Goal: Transaction & Acquisition: Purchase product/service

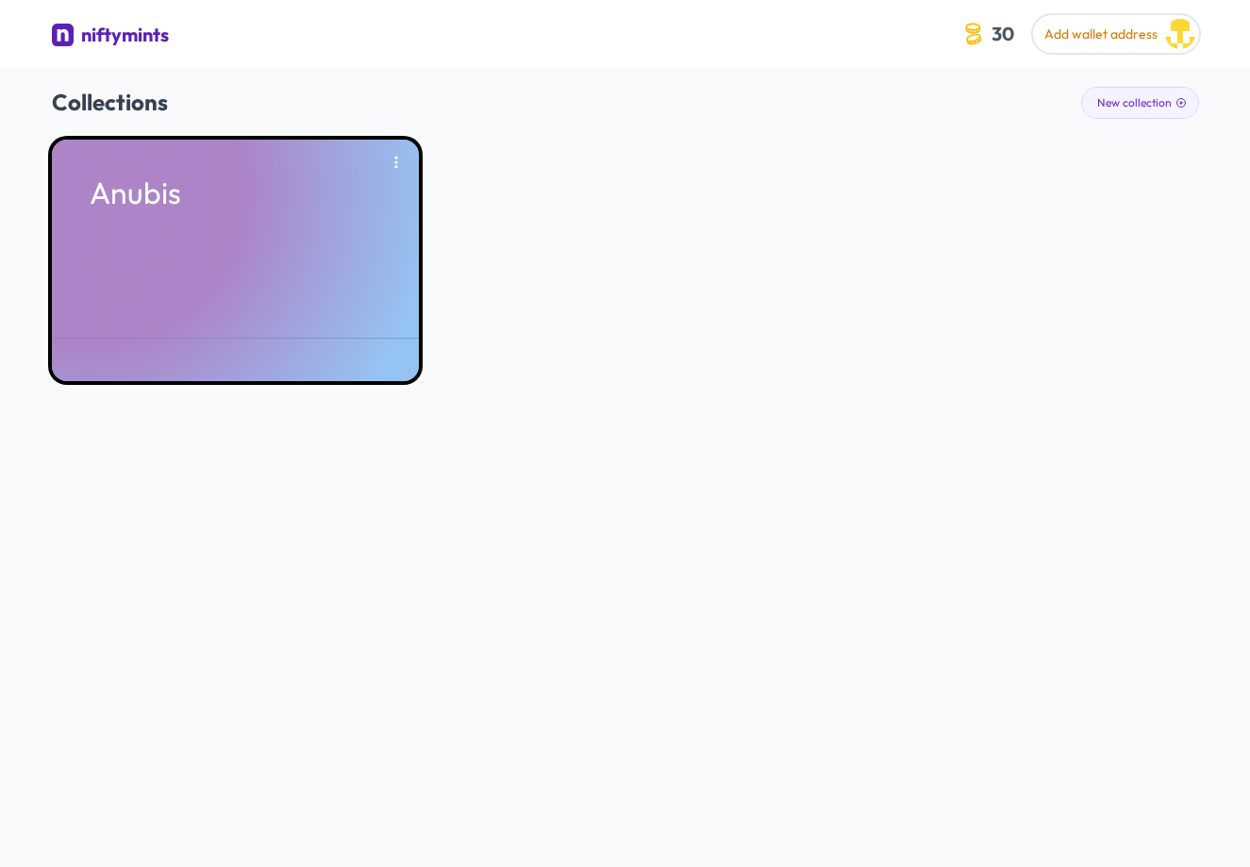
click at [178, 264] on div "Anubis" at bounding box center [235, 260] width 367 height 241
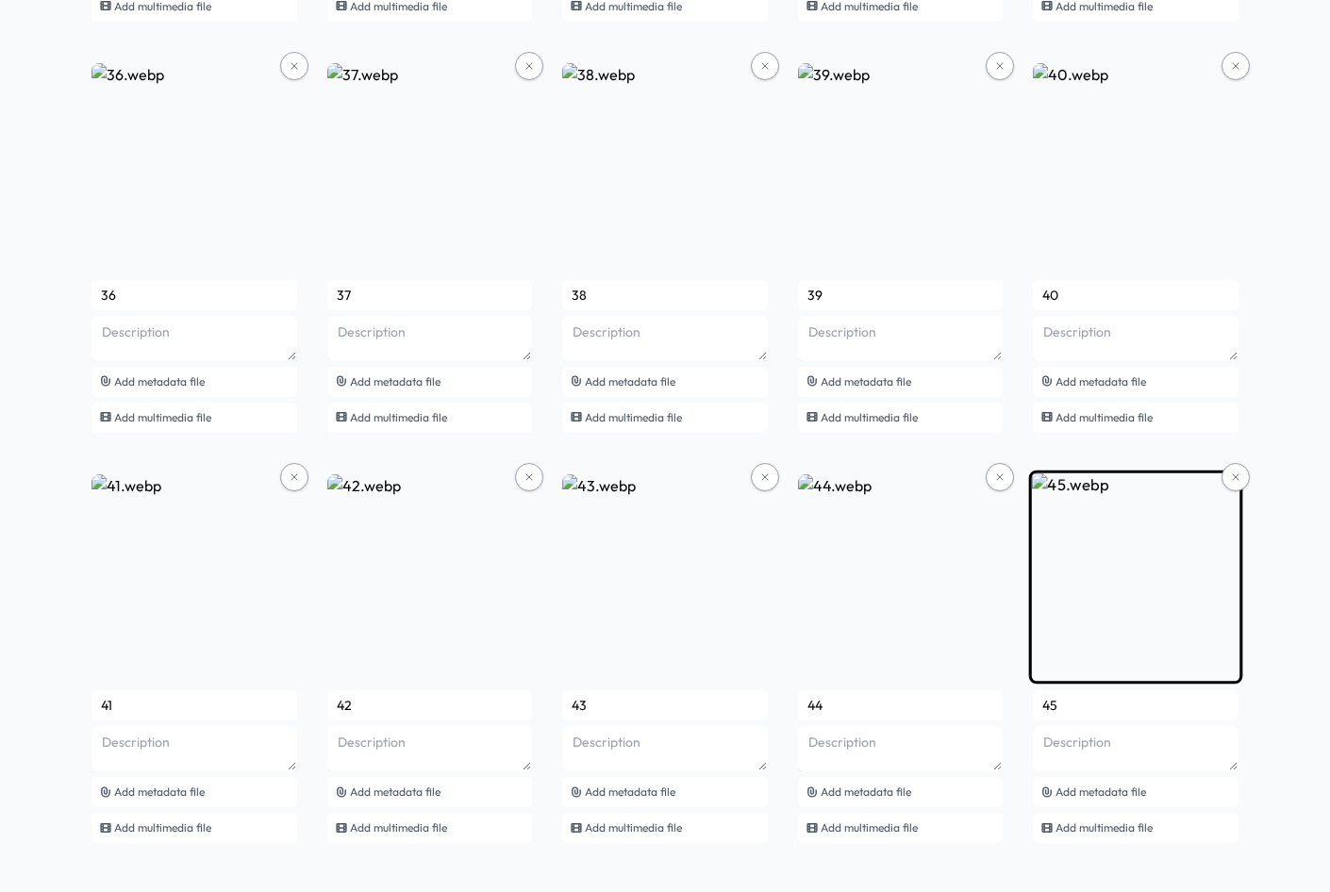
scroll to position [3122, 0]
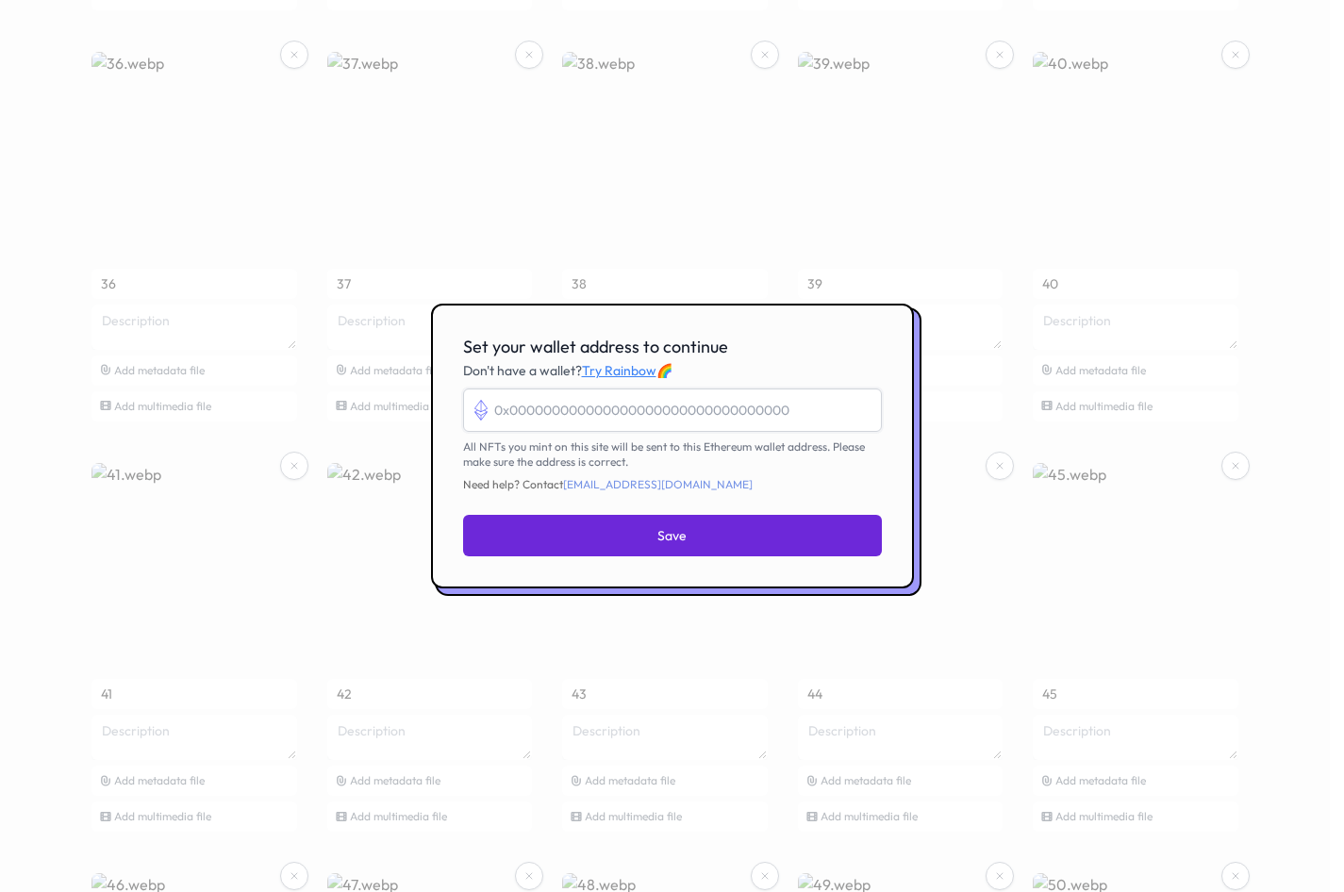
click at [698, 407] on input "Set your wallet address to continue" at bounding box center [672, 410] width 419 height 43
paste input "0xFc59DCFCb97cf7e0f6e966f04fB933332c5fb3a2"
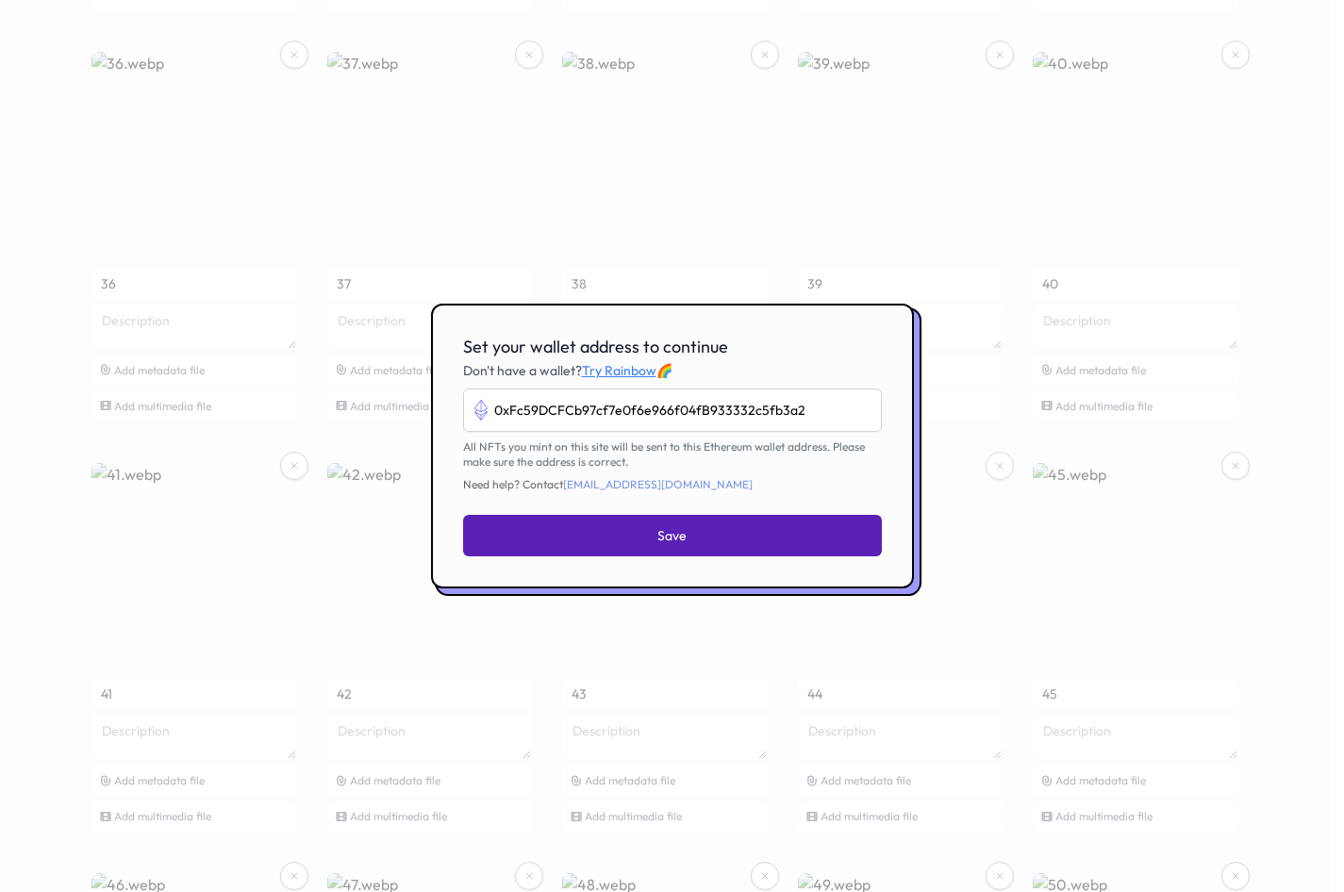
click at [771, 538] on button "Save" at bounding box center [672, 536] width 419 height 42
type input "0xfc59dcfcb97cf7e0f6e966f04fb933332c5fb3a2"
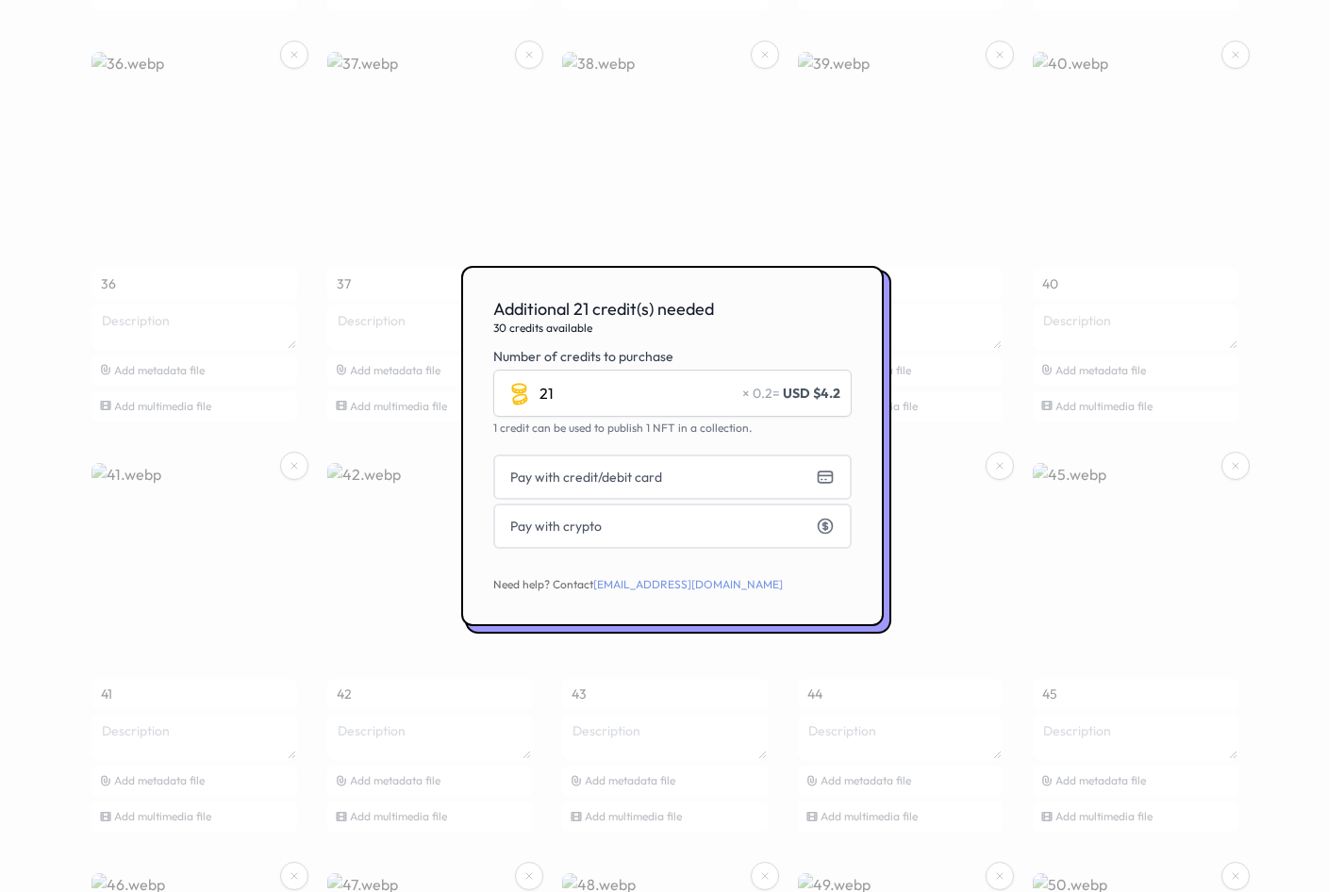
click at [171, 42] on div at bounding box center [672, 446] width 1344 height 892
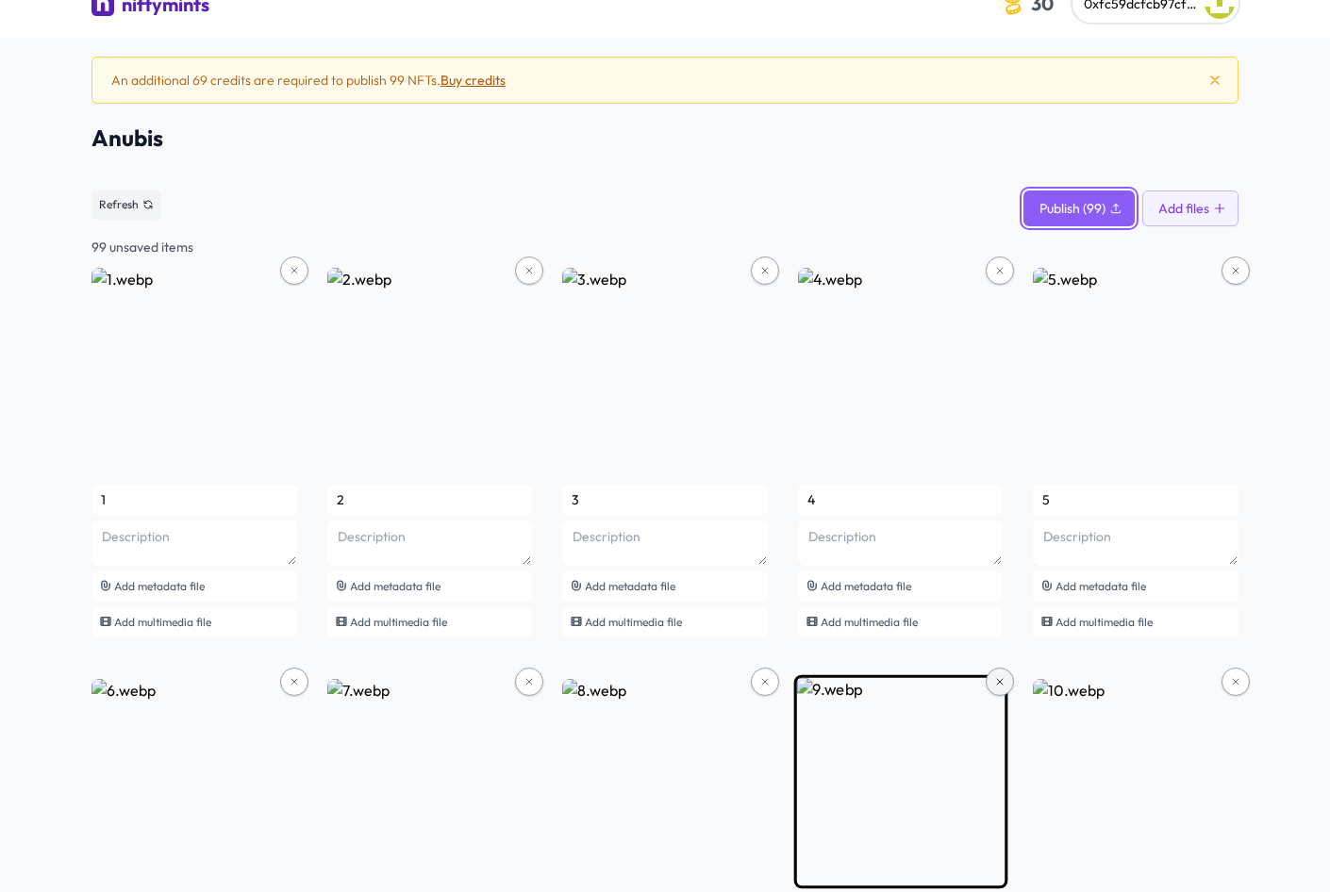
scroll to position [0, 0]
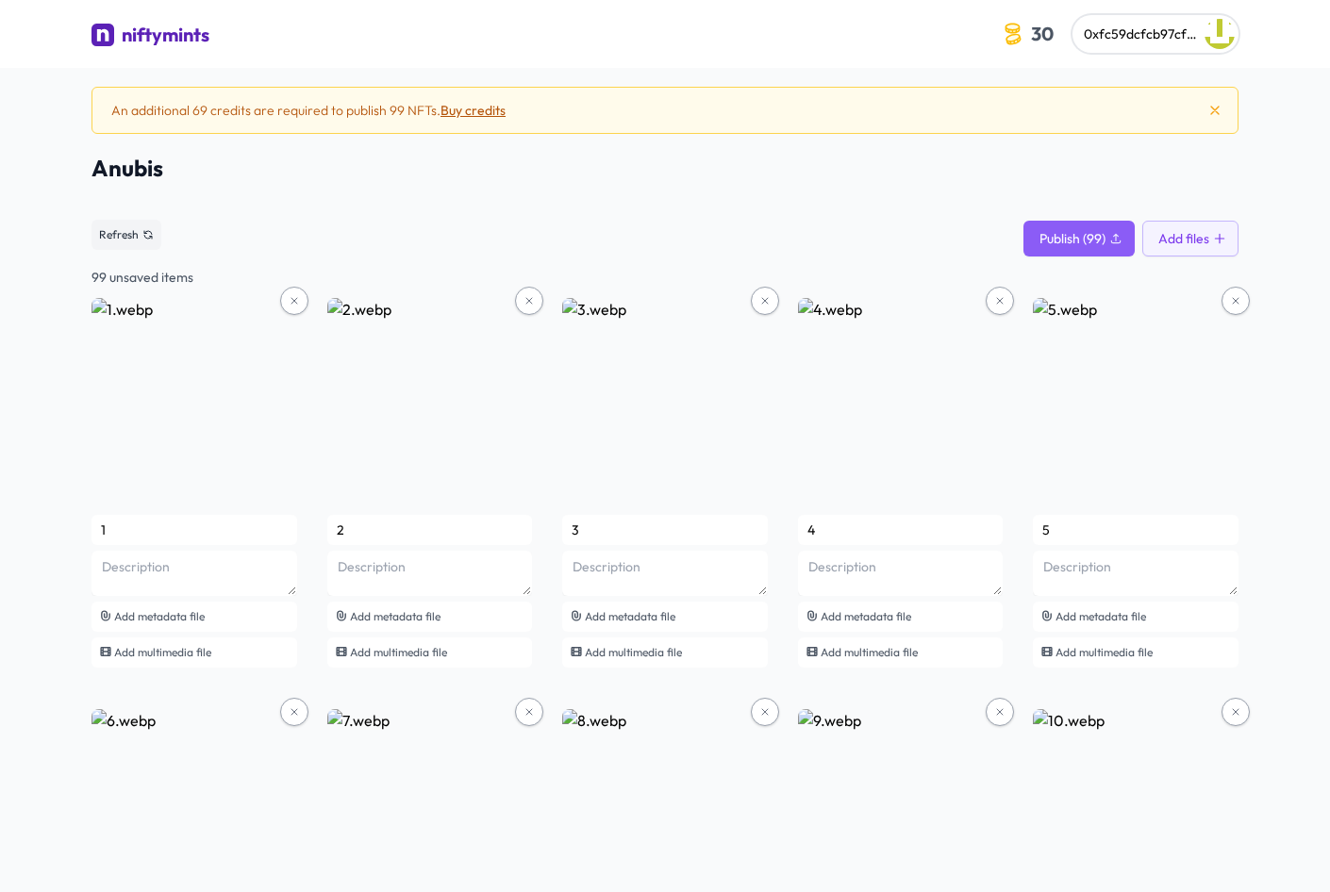
click at [479, 108] on button "Buy credits" at bounding box center [472, 110] width 65 height 19
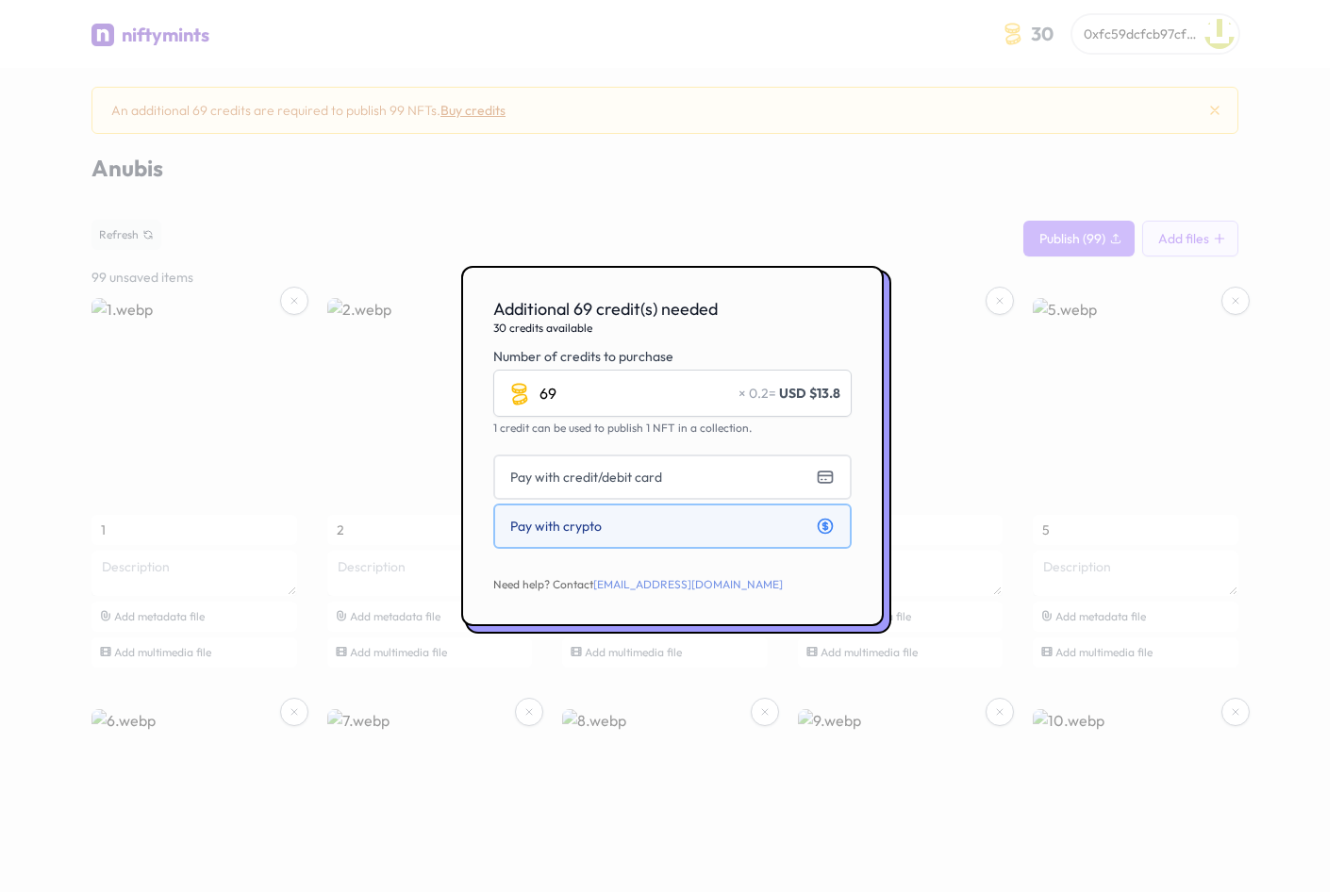
click at [721, 525] on button "Pay with crypto" at bounding box center [672, 526] width 358 height 45
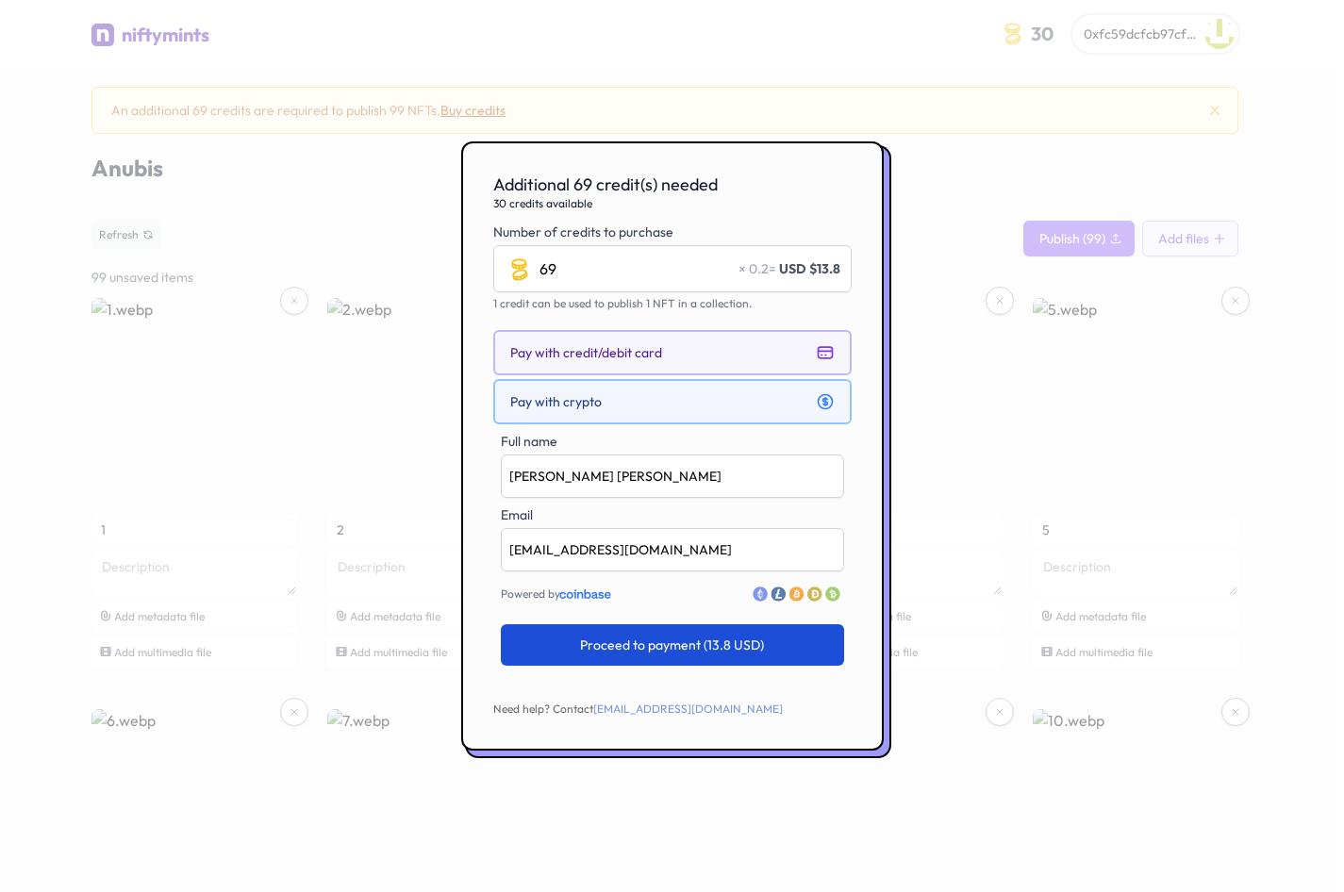
click at [681, 362] on button "Pay with credit/debit card" at bounding box center [672, 352] width 358 height 45
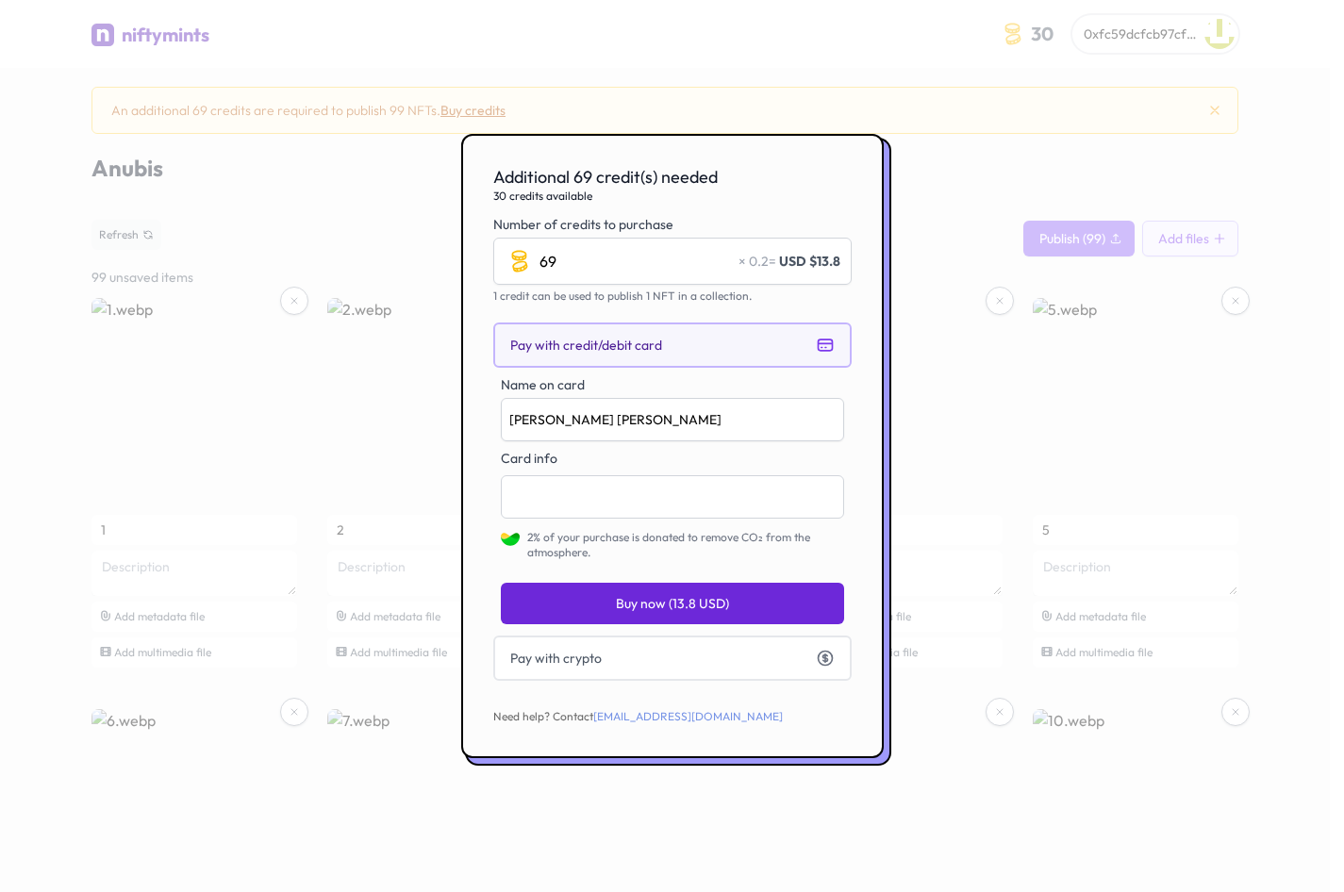
click at [689, 342] on button "Pay with credit/debit card" at bounding box center [672, 345] width 358 height 45
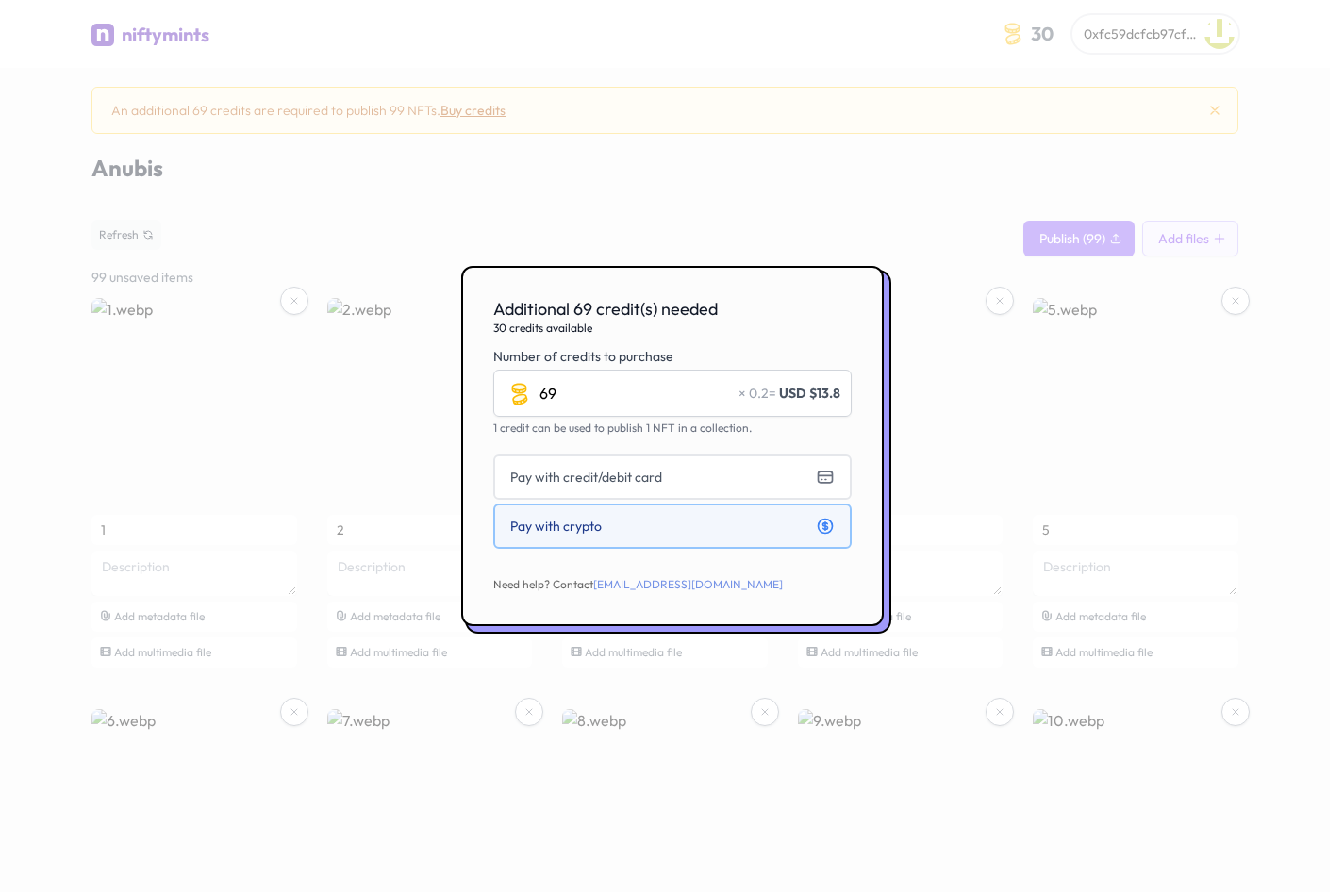
click at [673, 524] on button "Pay with crypto" at bounding box center [672, 526] width 358 height 45
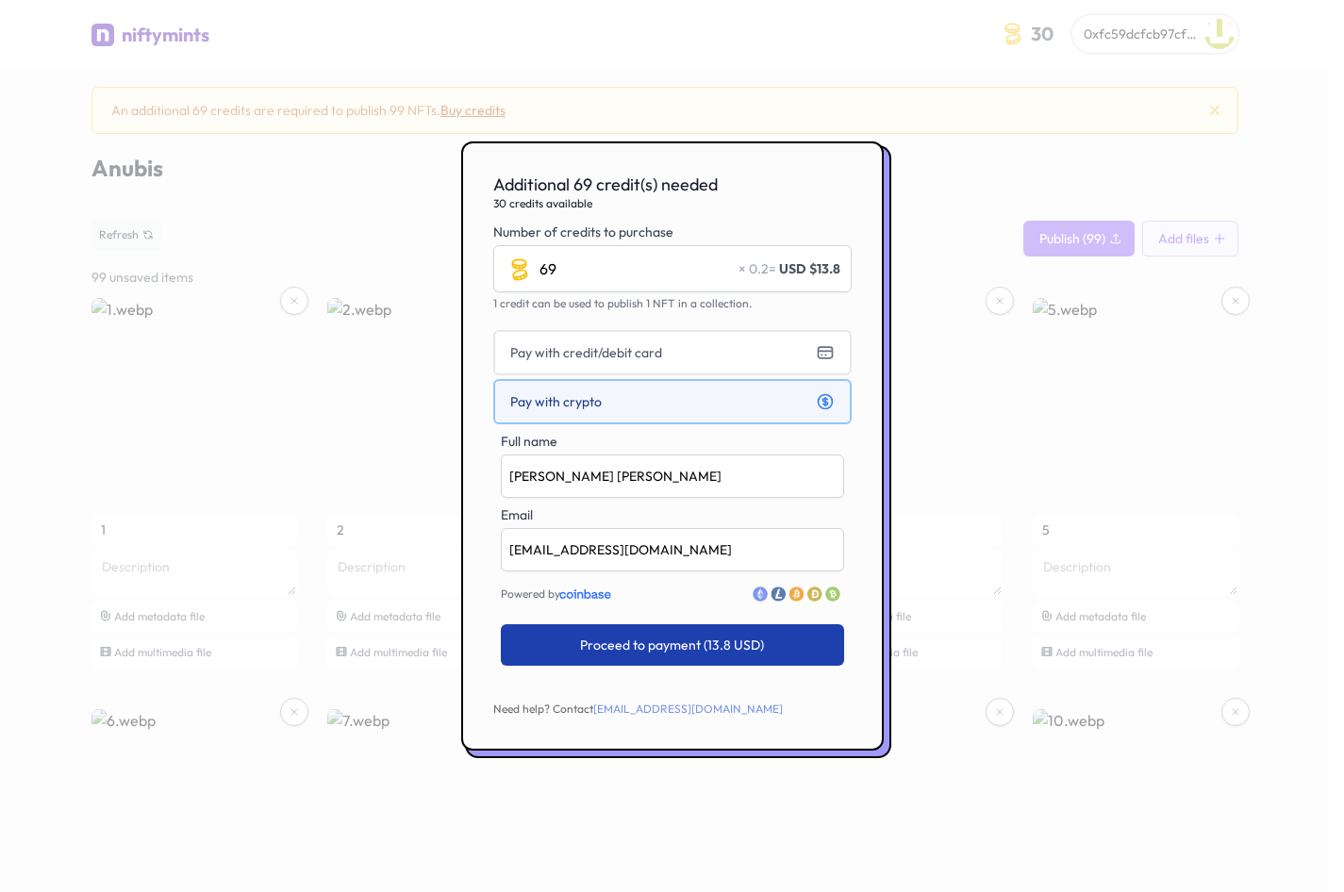
click at [768, 651] on button "Proceed to payment (13.8 USD)" at bounding box center [672, 645] width 343 height 42
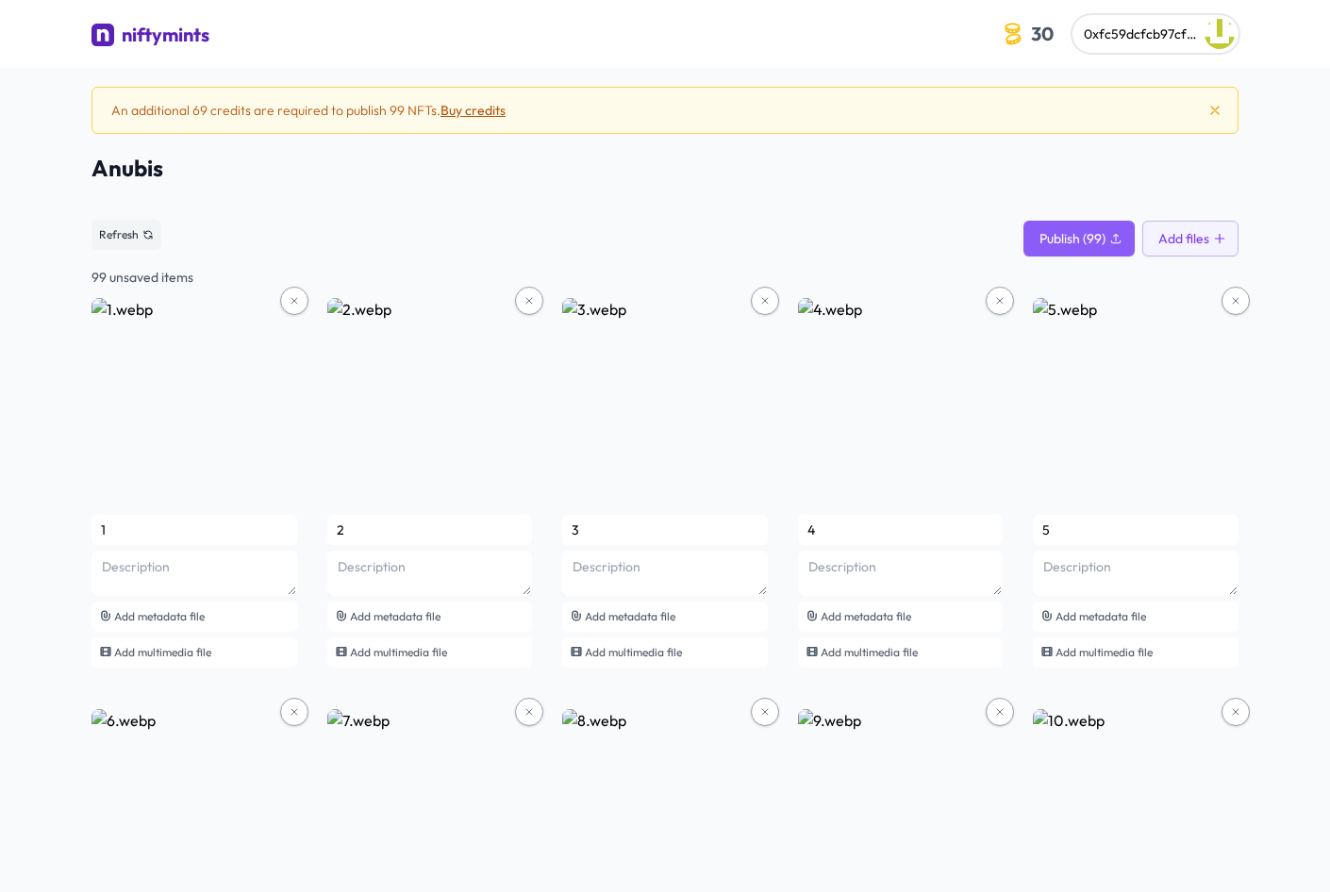
click at [458, 108] on button "Buy credits" at bounding box center [472, 110] width 65 height 19
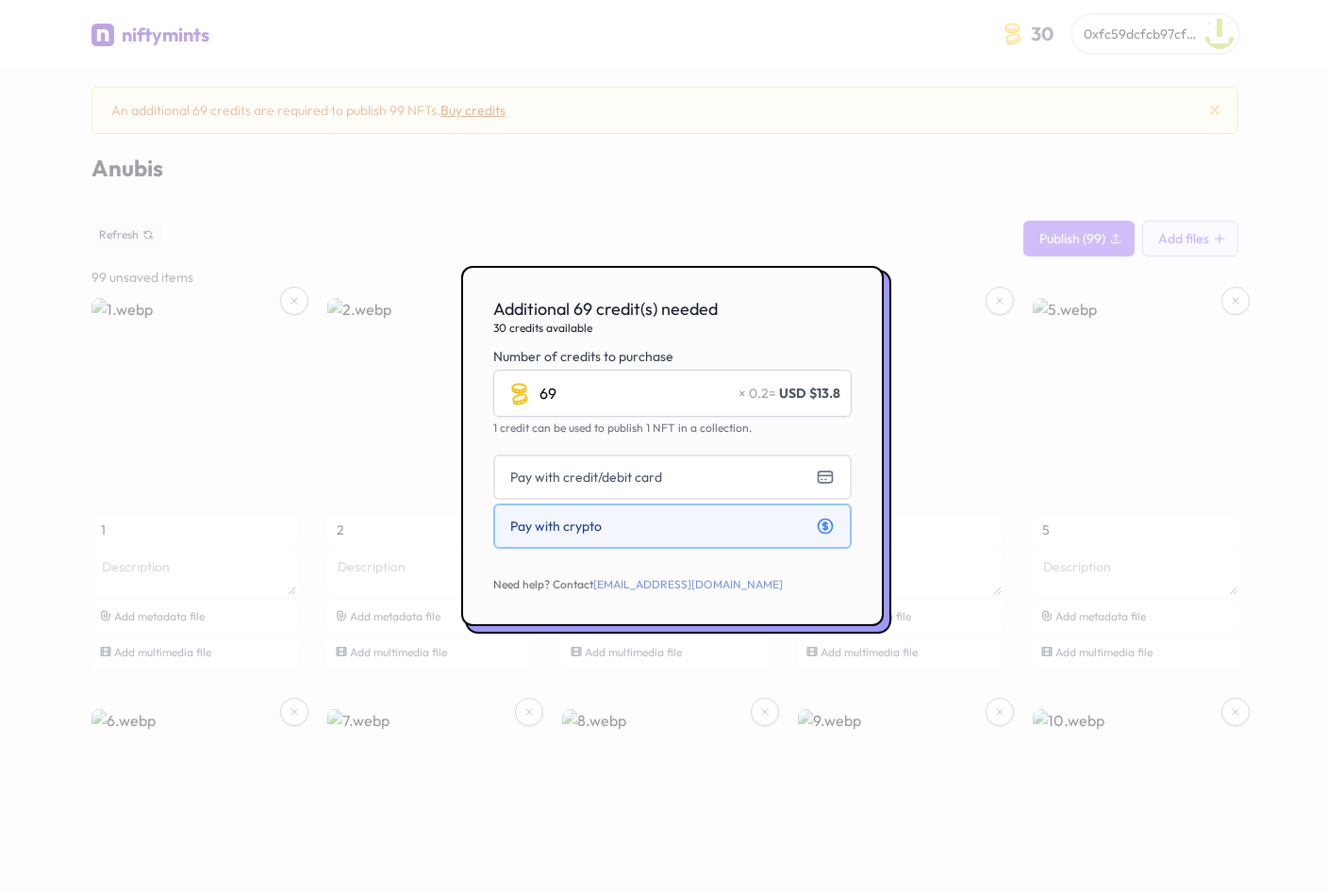
click at [678, 522] on button "Pay with crypto" at bounding box center [672, 526] width 358 height 45
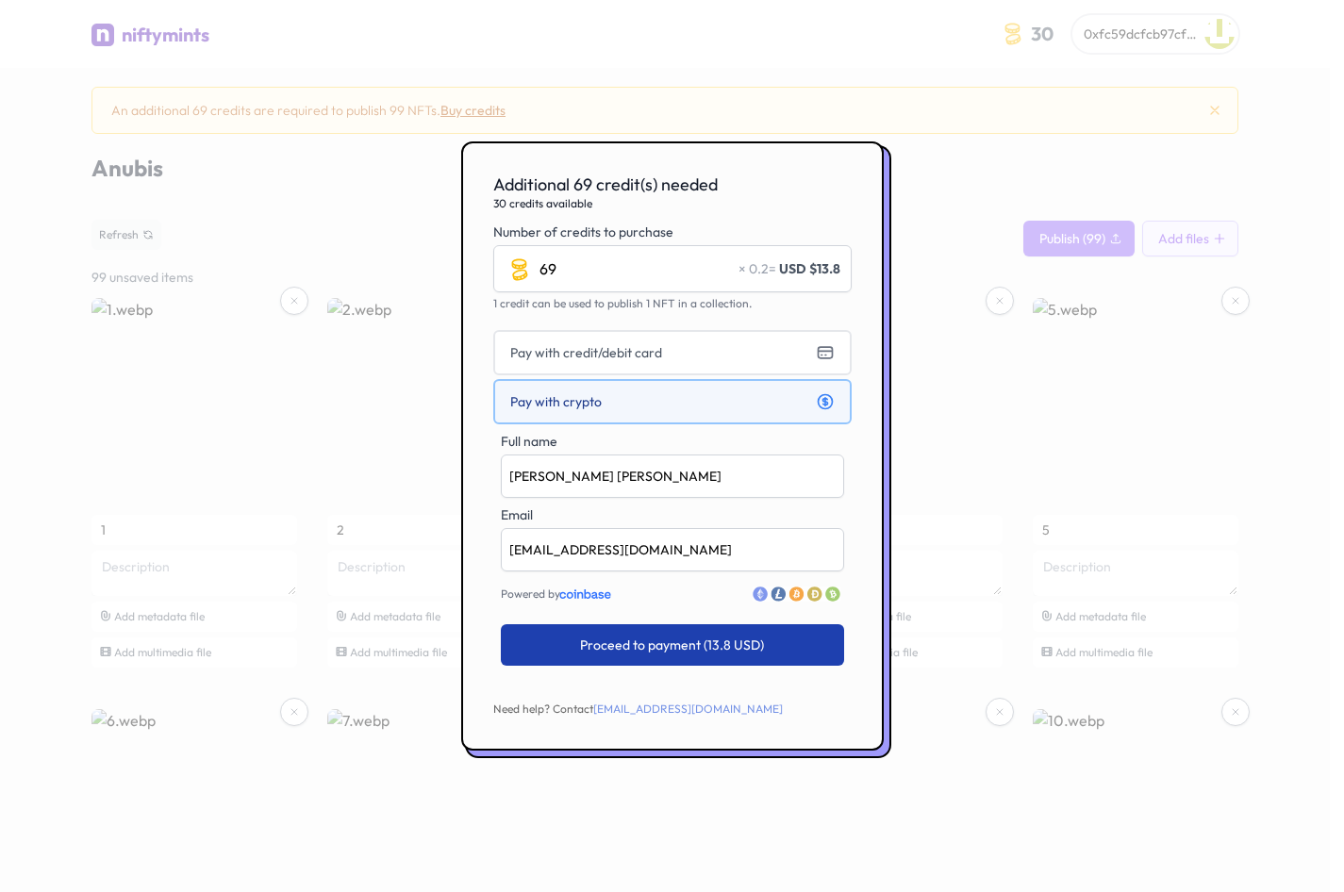
click at [746, 644] on span "Proceed to payment (13.8 USD)" at bounding box center [672, 645] width 184 height 19
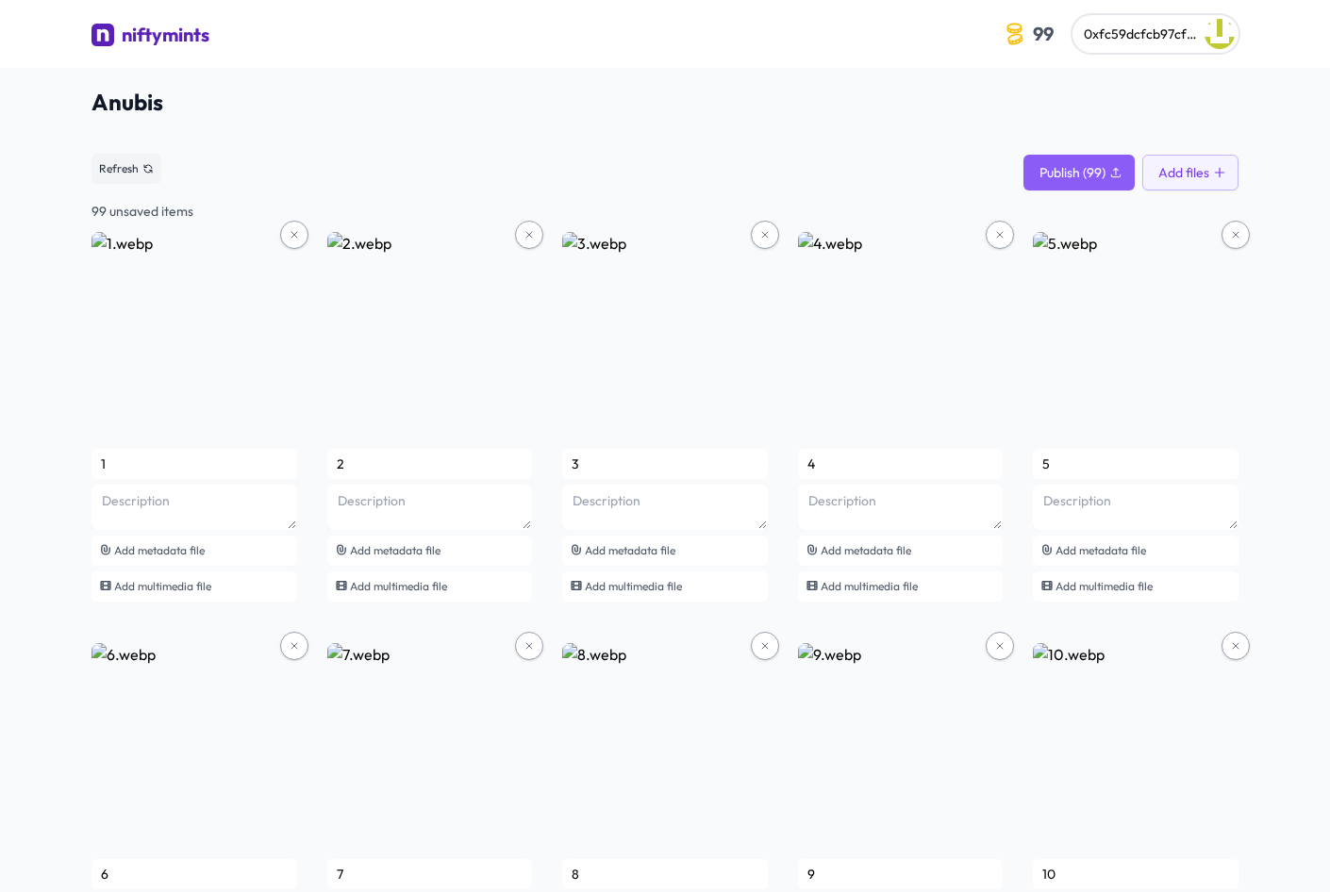
drag, startPoint x: 565, startPoint y: 0, endPoint x: 795, endPoint y: 91, distance: 247.3
click at [1076, 168] on span "Publish (99)" at bounding box center [1072, 172] width 66 height 19
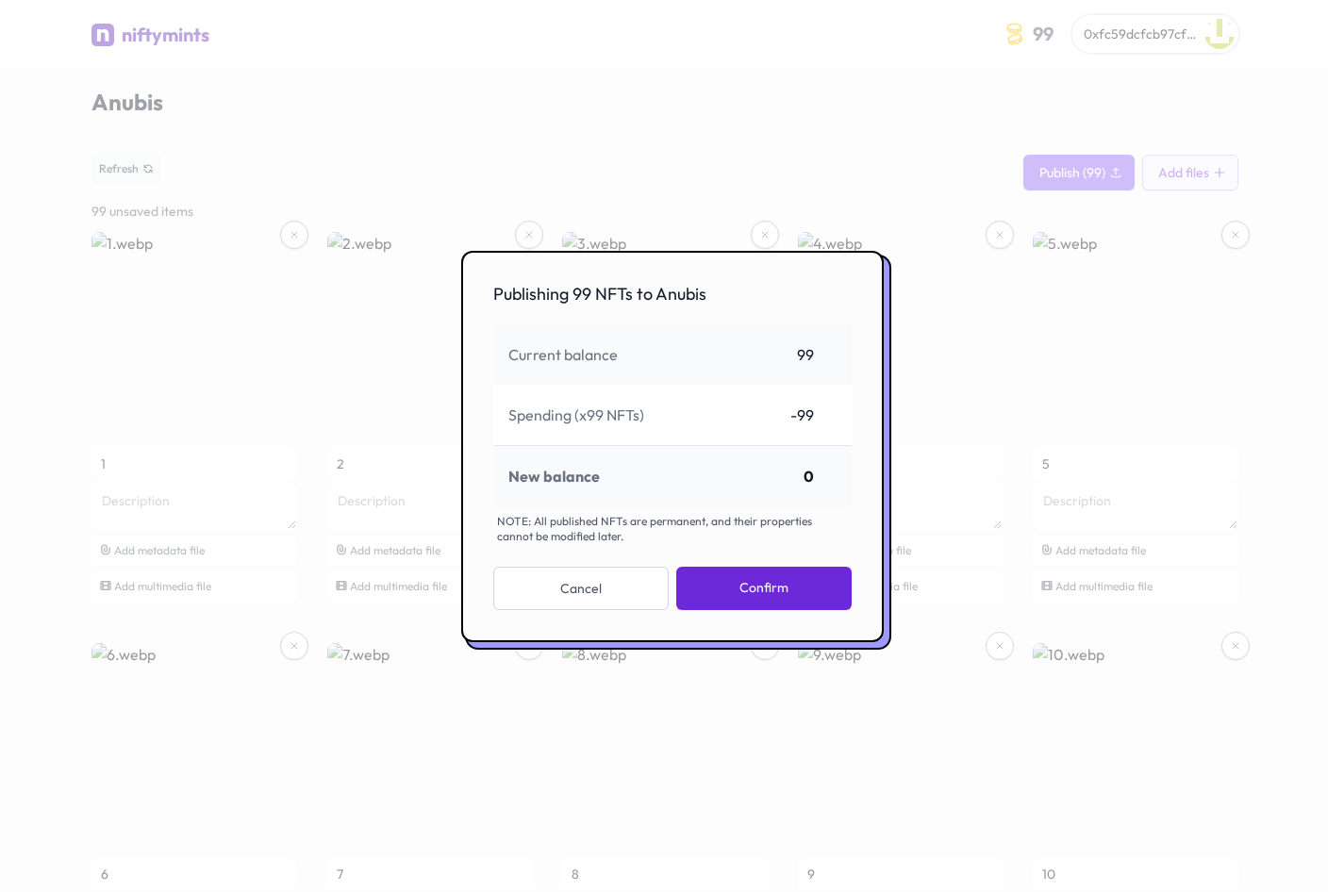
drag, startPoint x: 797, startPoint y: 591, endPoint x: 985, endPoint y: 618, distance: 189.5
click at [985, 618] on div "​ Publishing 99 NFTs to Anubis Current balance 99 Spending (x99 NFTs) -99 New b…" at bounding box center [672, 446] width 1344 height 892
click at [778, 589] on button "Confirm" at bounding box center [763, 588] width 174 height 43
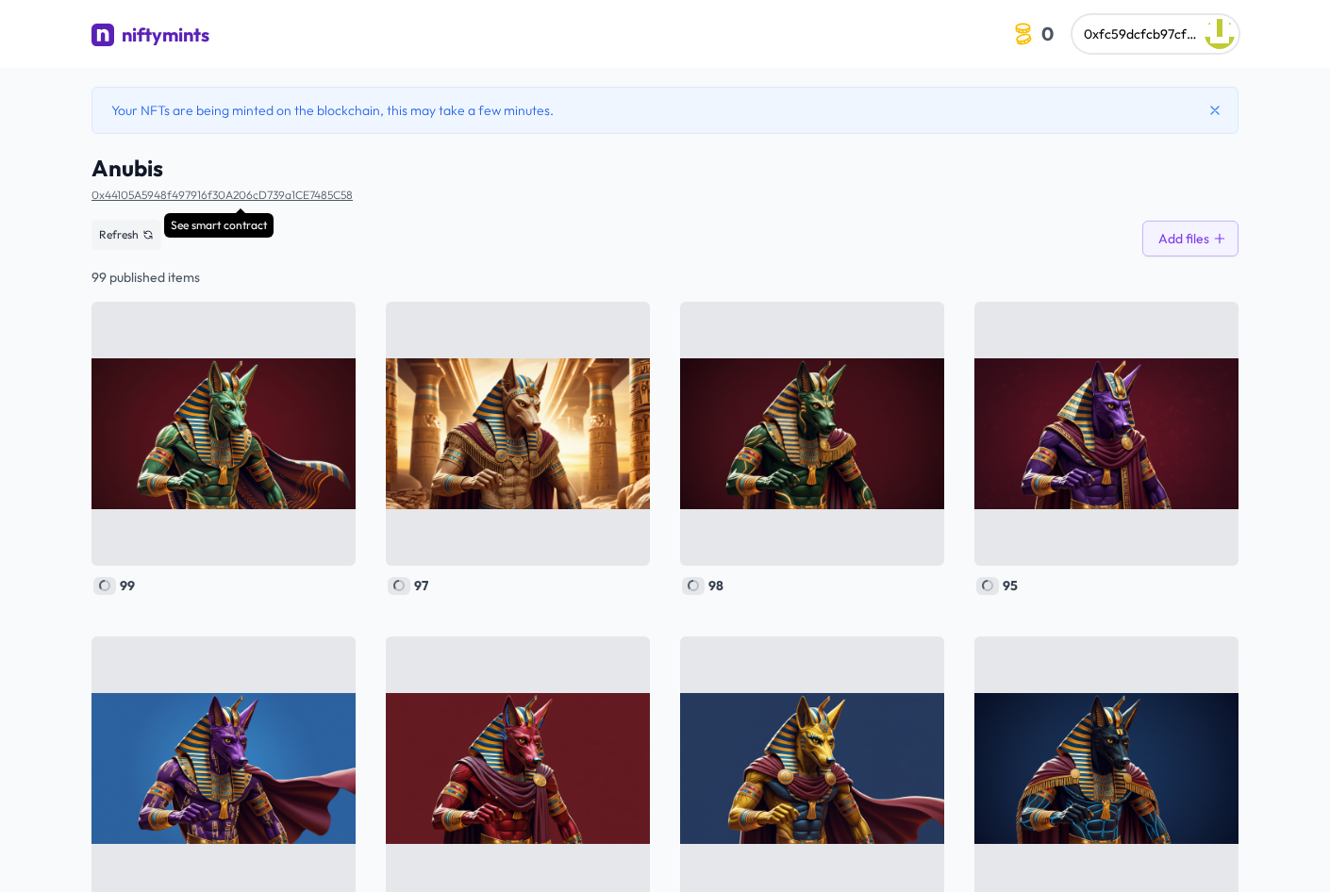
click at [230, 189] on link "0x44105A5948f497916f30A206cD739a1CE7485C58" at bounding box center [221, 195] width 261 height 14
